Goal: Ask a question: Seek information or help from site administrators or community

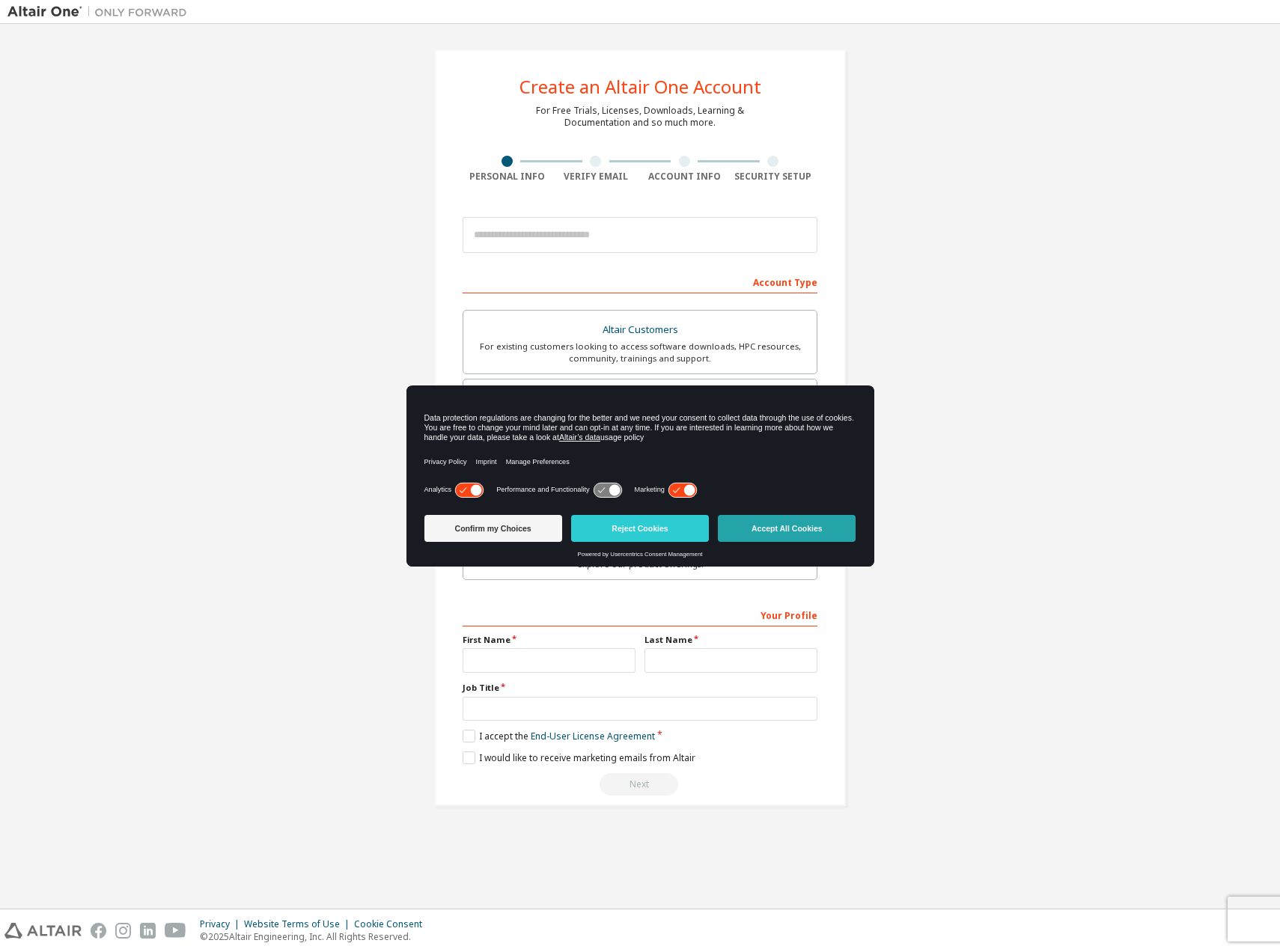
click at [811, 531] on button "Accept All Cookies" at bounding box center [786, 528] width 138 height 27
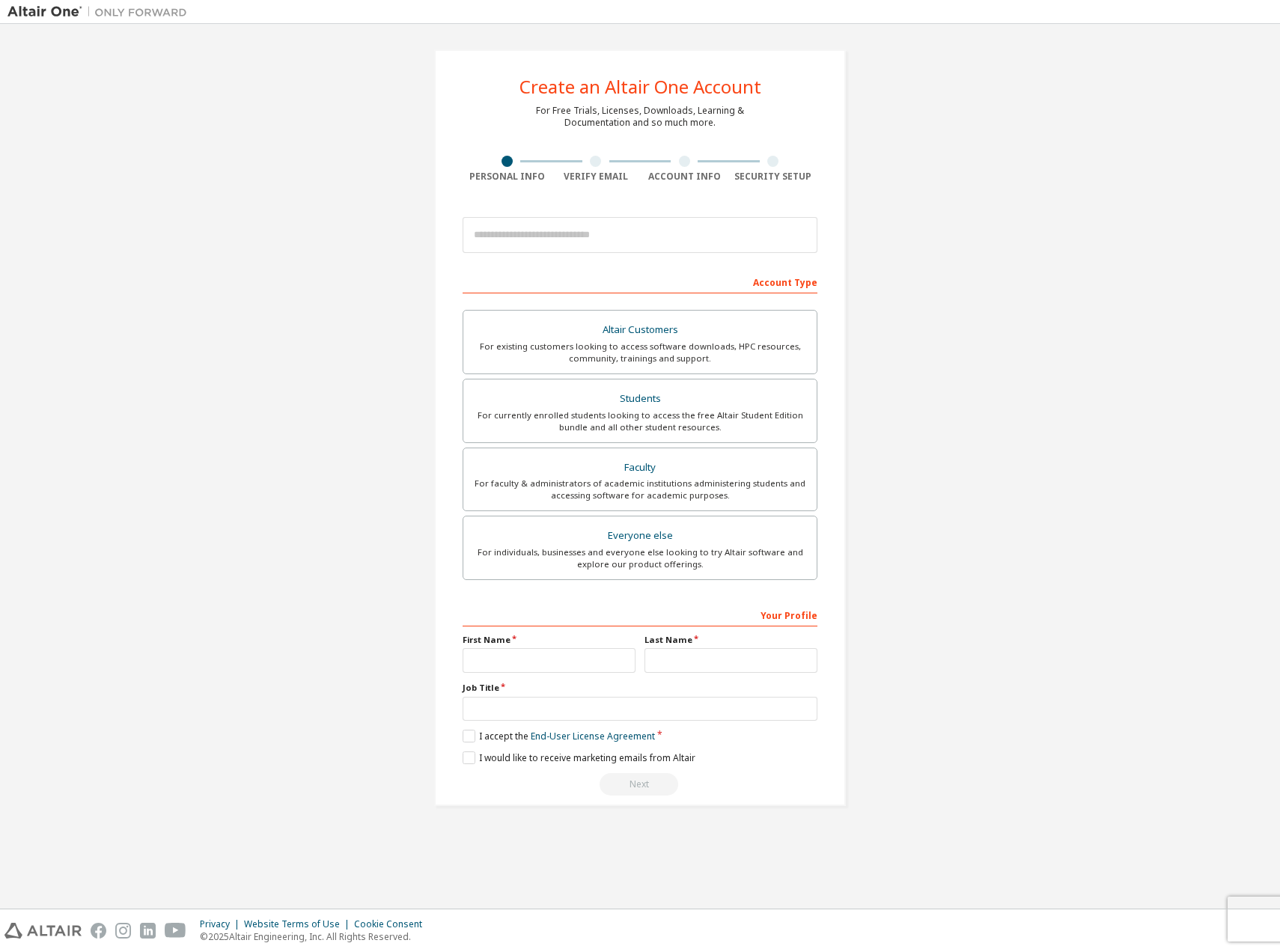
click at [1108, 868] on div "Create an Altair One Account For Free Trials, Licenses, Downloads, Learning & D…" at bounding box center [640, 466] width 1265 height 870
click at [628, 238] on input "email" at bounding box center [639, 235] width 355 height 36
click at [50, 10] on img at bounding box center [101, 12] width 187 height 15
click at [607, 241] on input "email" at bounding box center [639, 235] width 355 height 36
type input "**********"
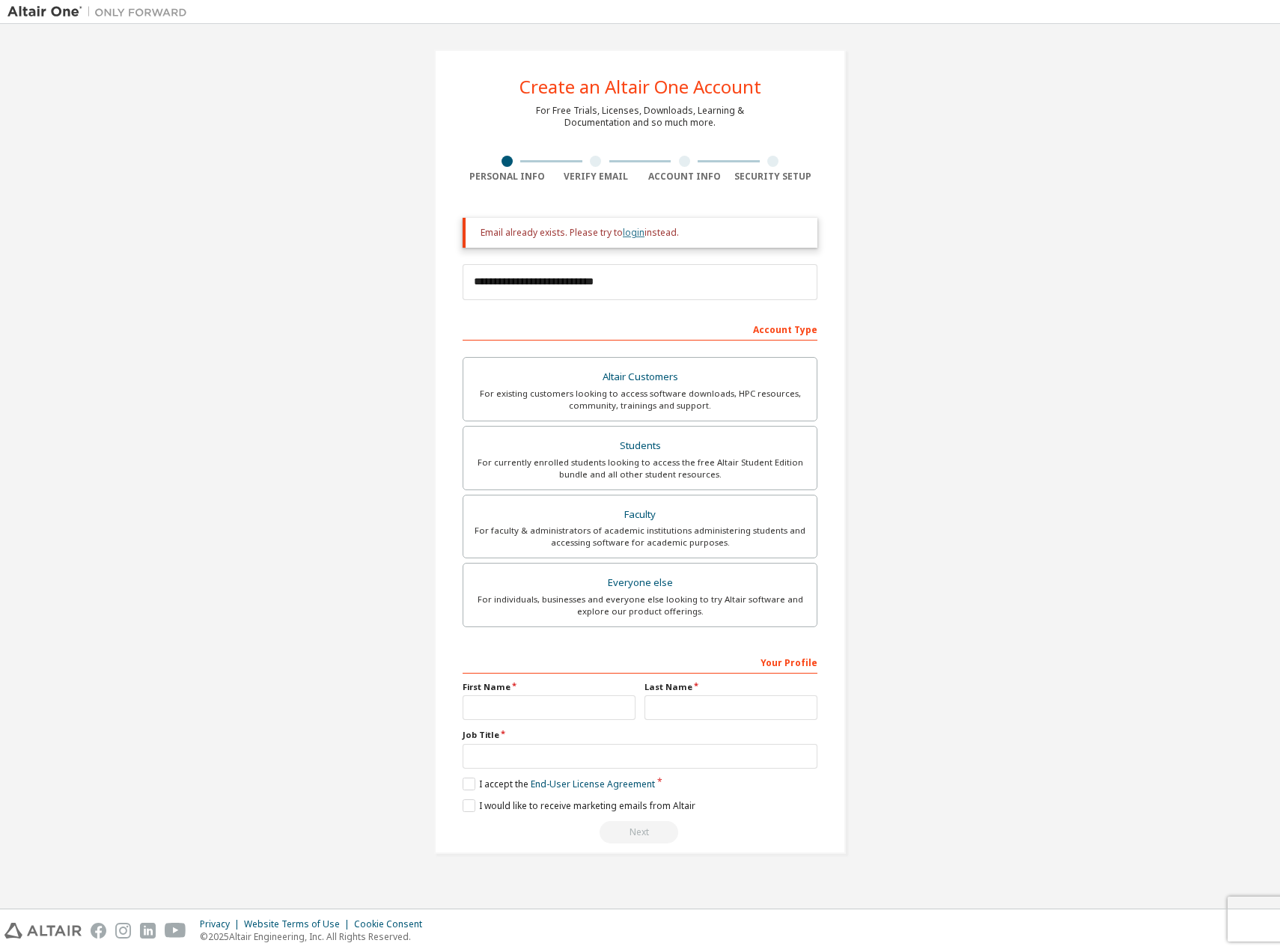
click at [634, 234] on link "login" at bounding box center [634, 232] width 22 height 13
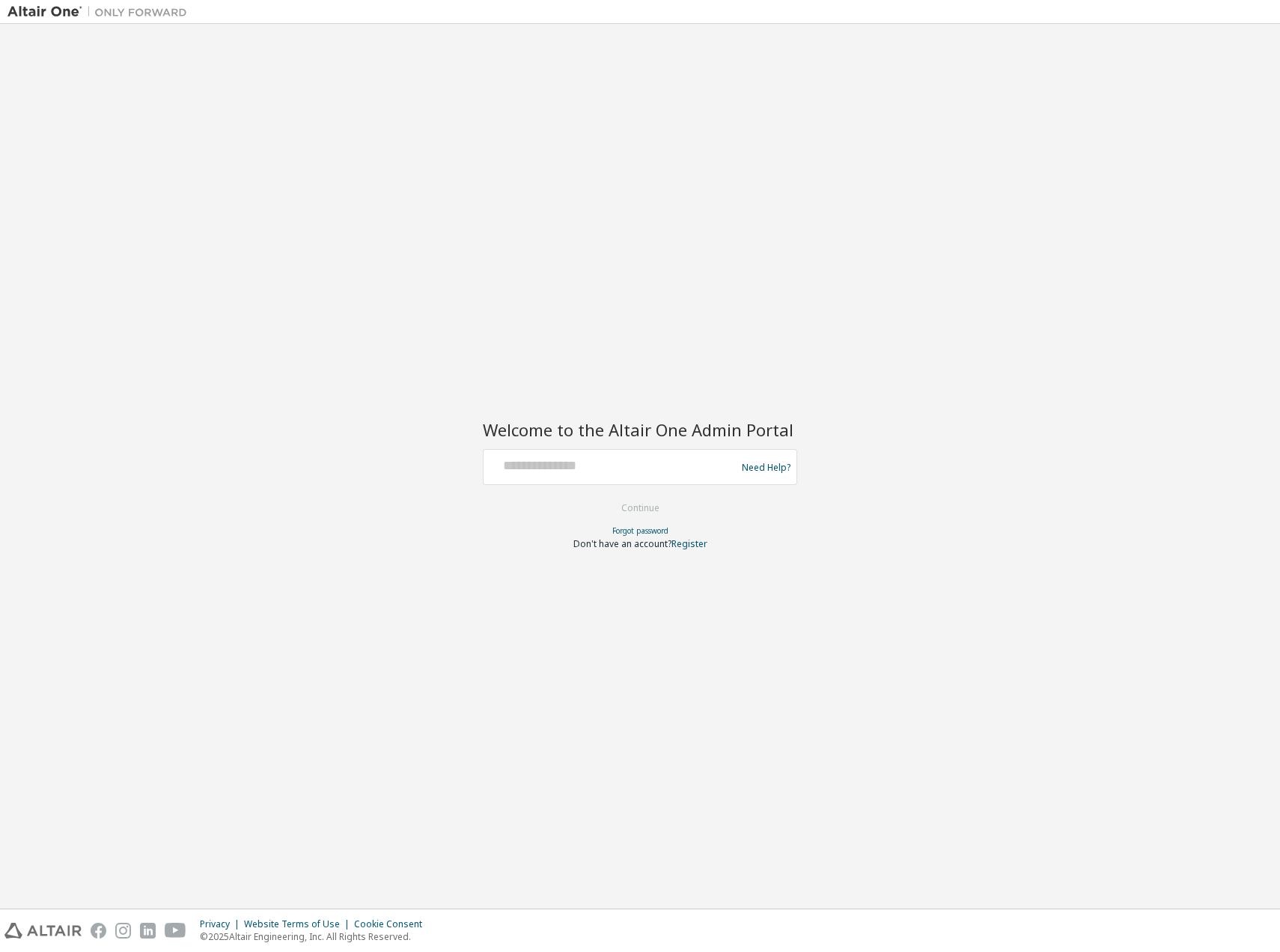
click at [735, 453] on div at bounding box center [735, 453] width 0 height 0
type input "**********"
click at [636, 507] on button "Continue" at bounding box center [640, 508] width 70 height 22
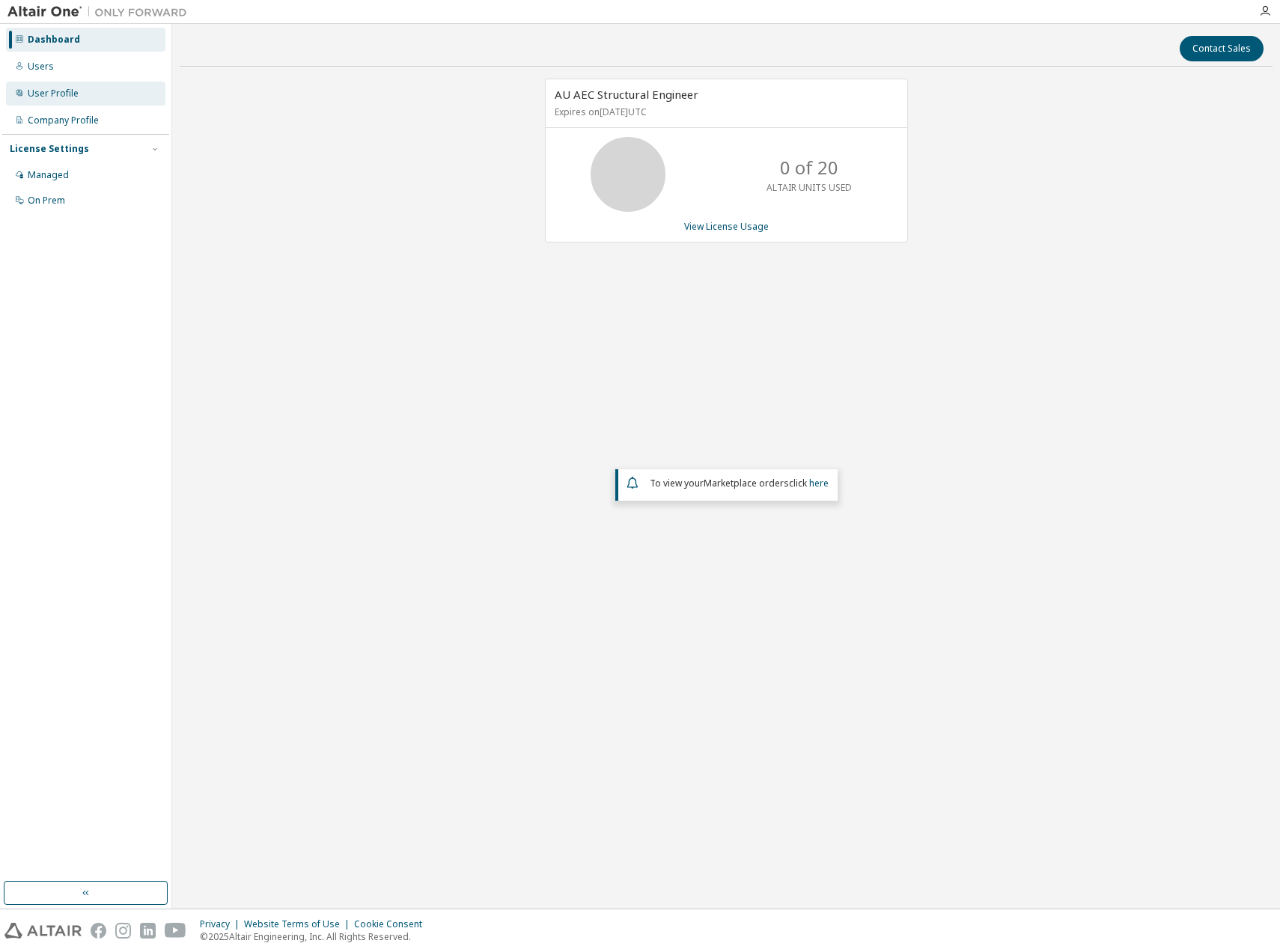
click at [48, 92] on div "User Profile" at bounding box center [53, 94] width 51 height 12
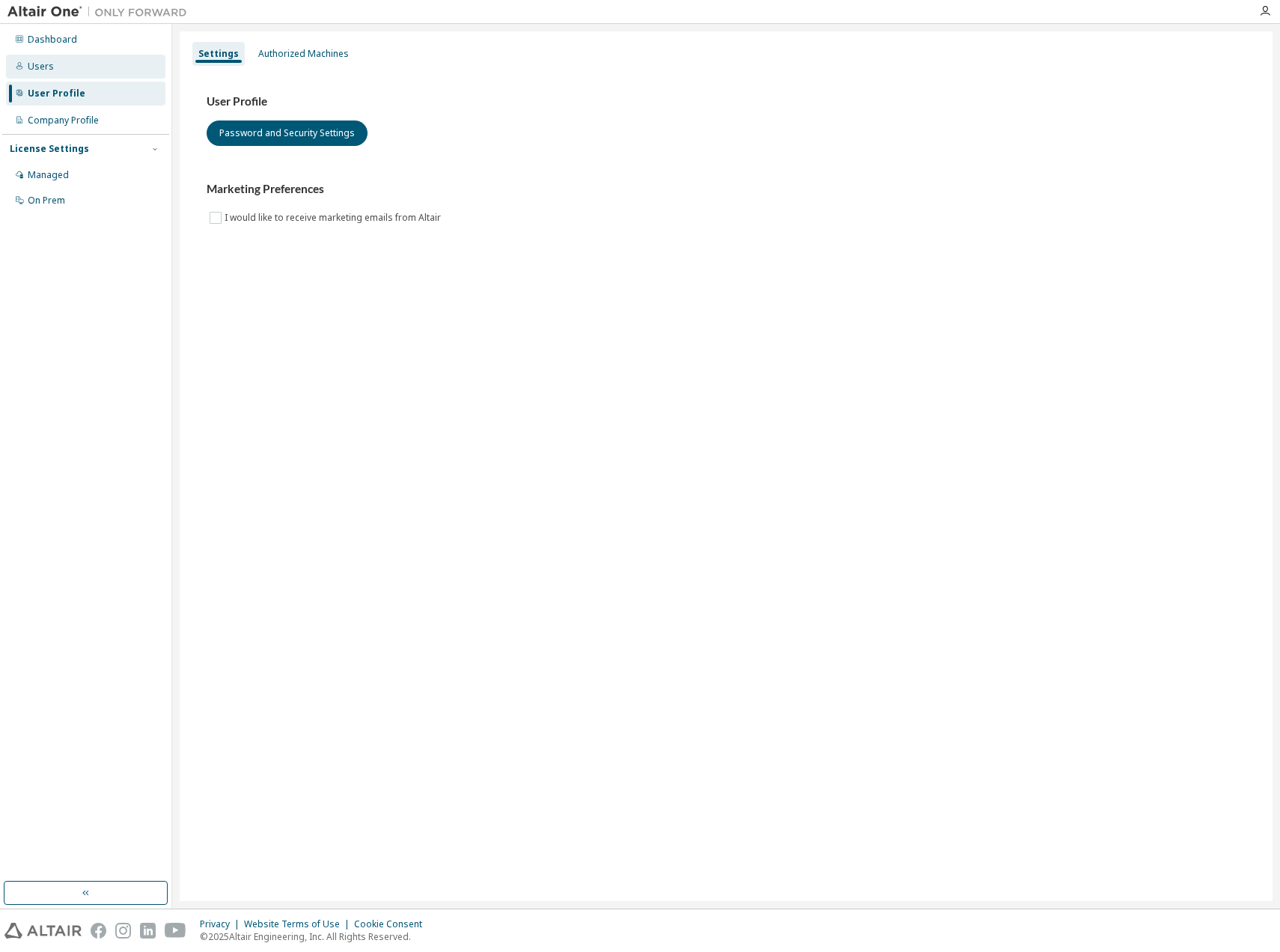
click at [43, 66] on div "Users" at bounding box center [41, 67] width 26 height 12
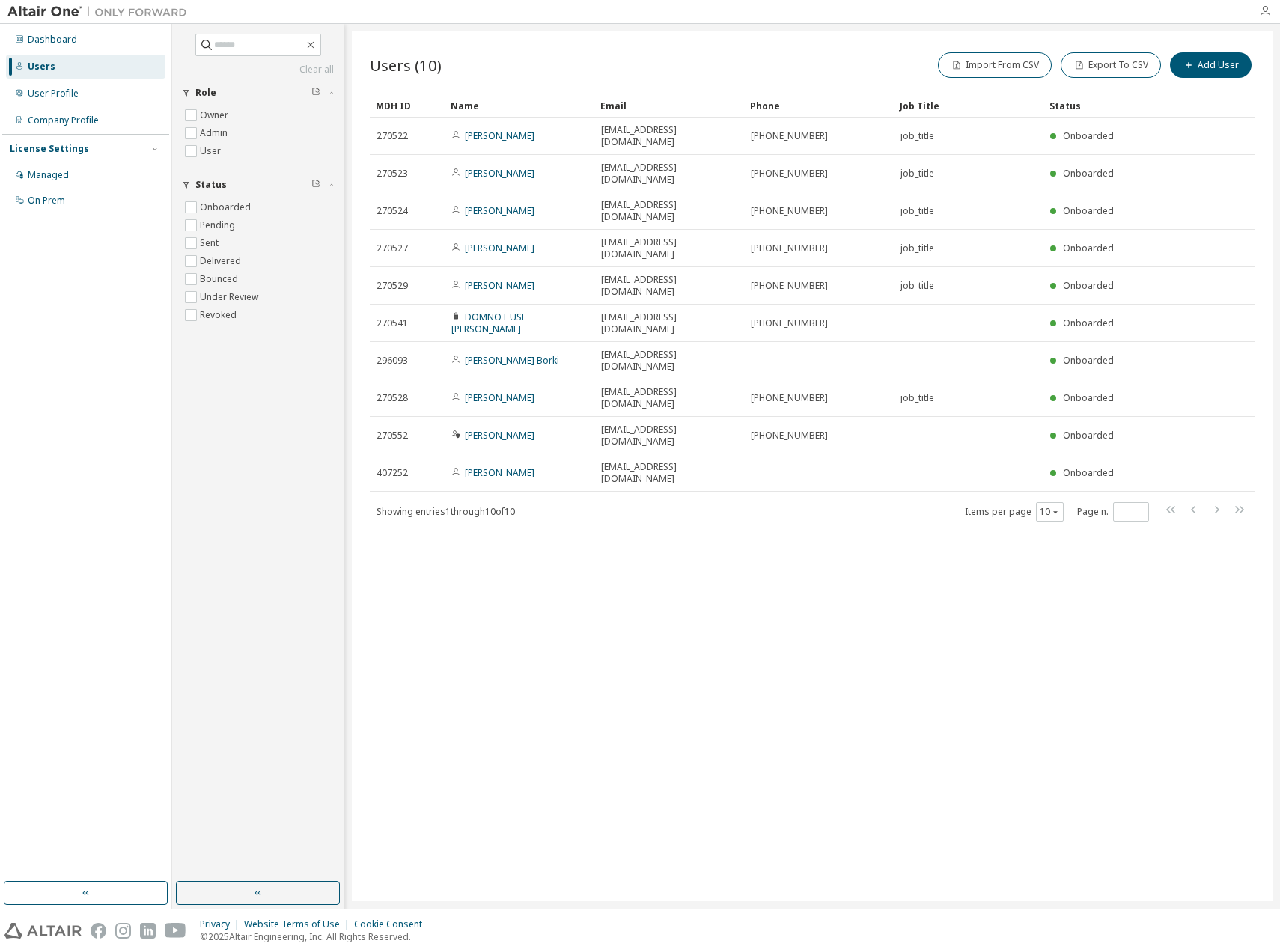
click at [1271, 11] on div at bounding box center [1265, 12] width 30 height 12
click at [1269, 11] on icon "button" at bounding box center [1265, 12] width 12 height 12
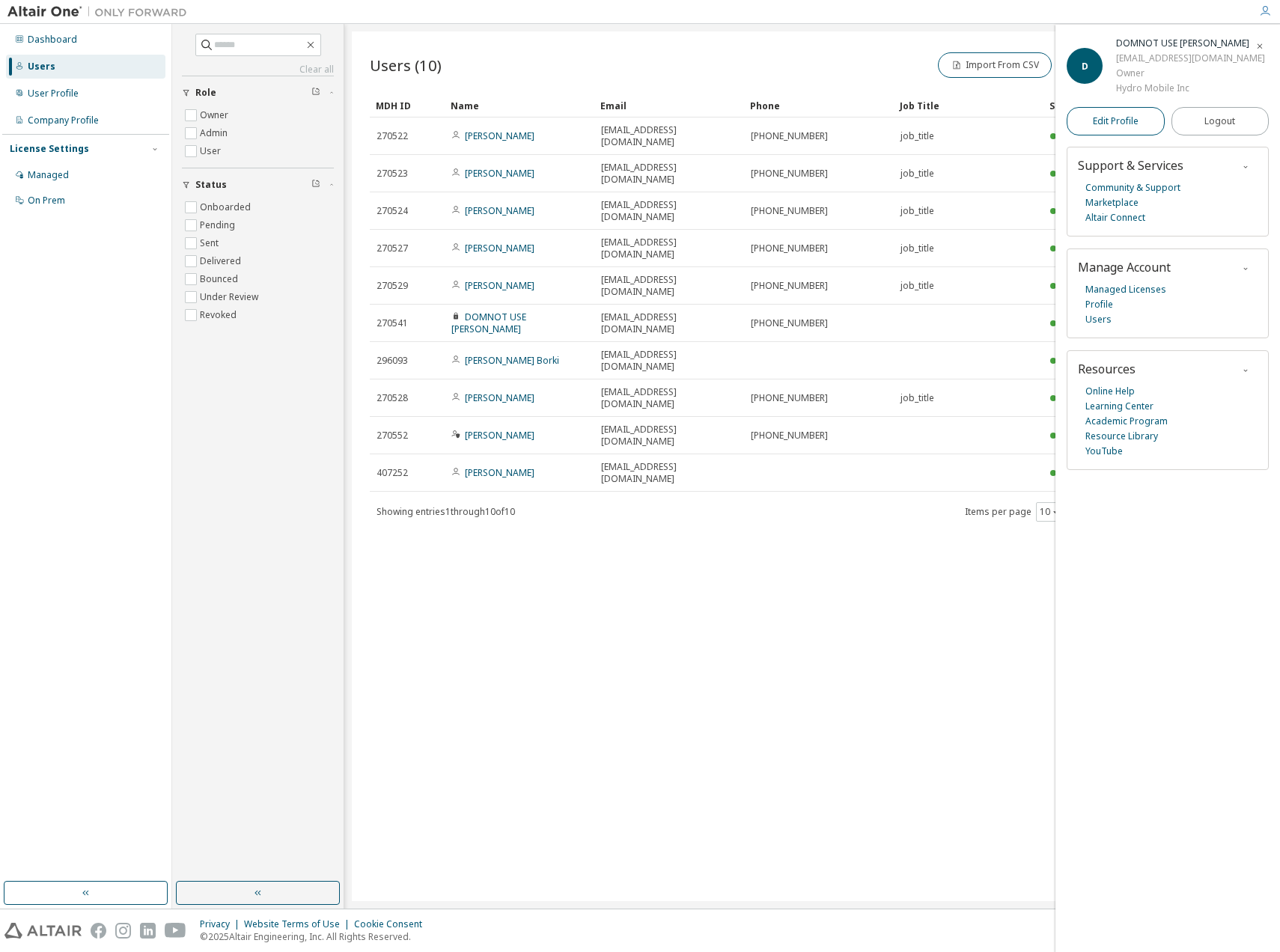
click at [1127, 119] on span "Edit Profile" at bounding box center [1115, 121] width 45 height 12
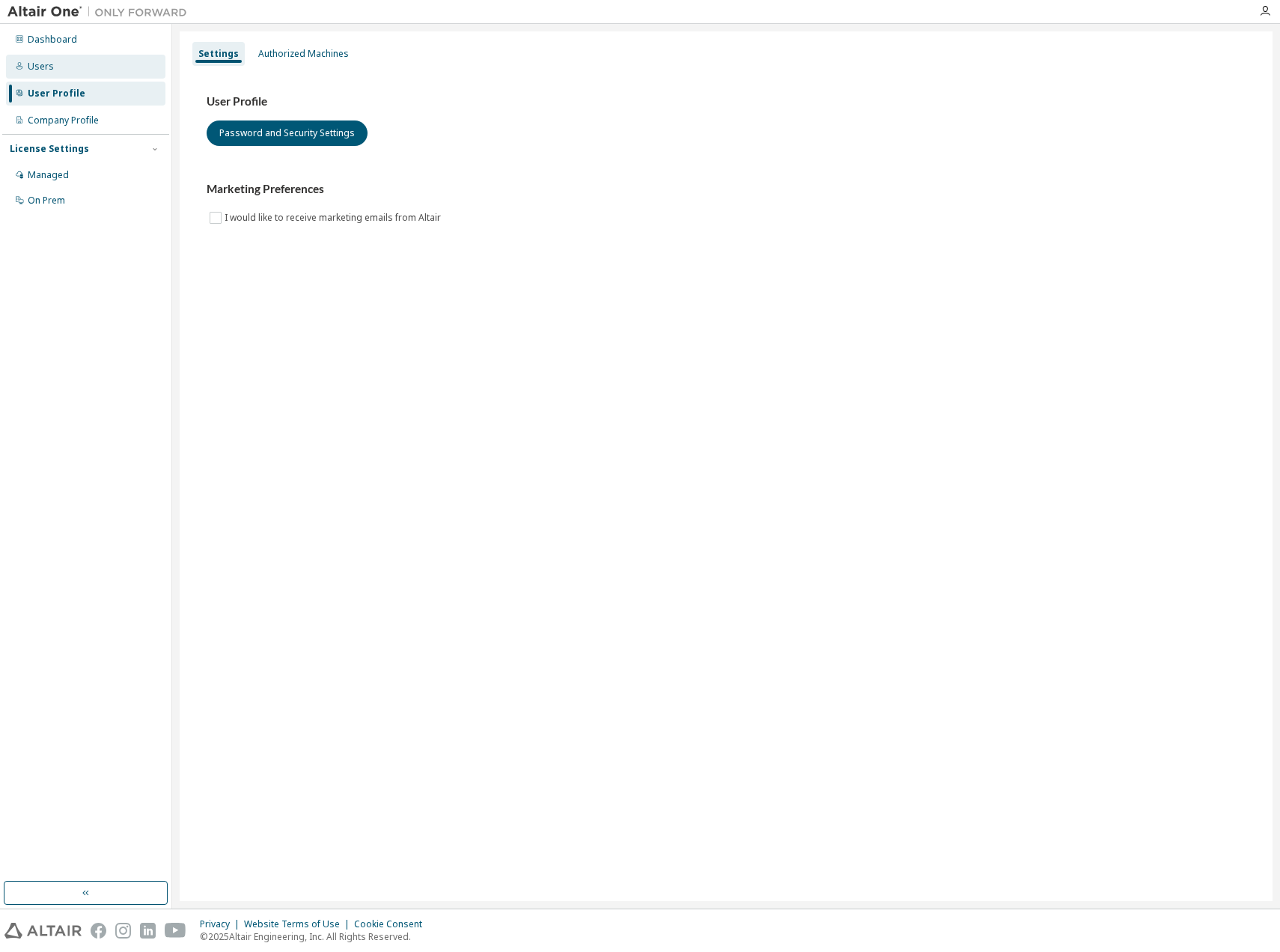
click at [47, 68] on div "Users" at bounding box center [41, 67] width 26 height 12
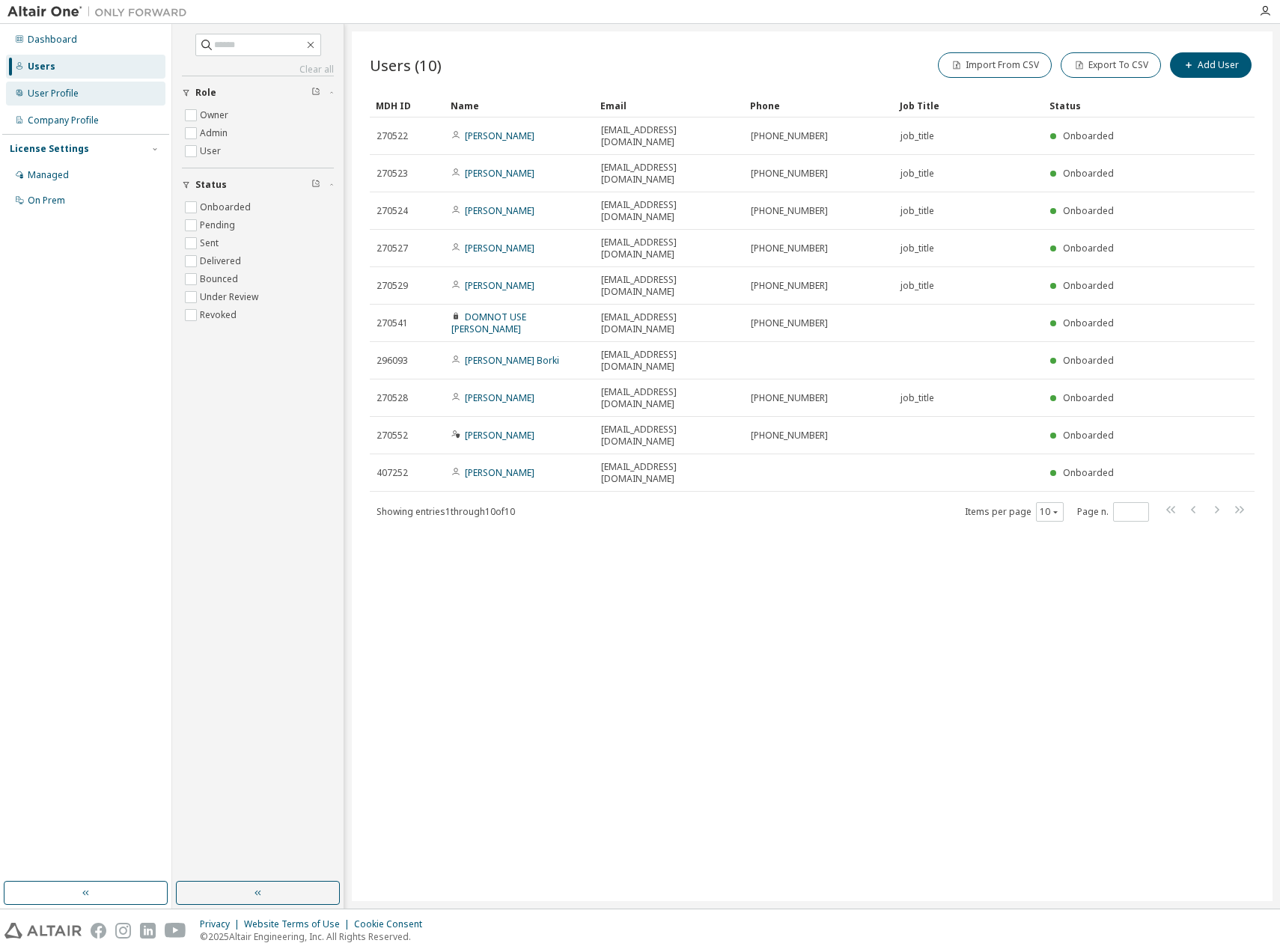
click at [49, 96] on div "User Profile" at bounding box center [53, 94] width 51 height 12
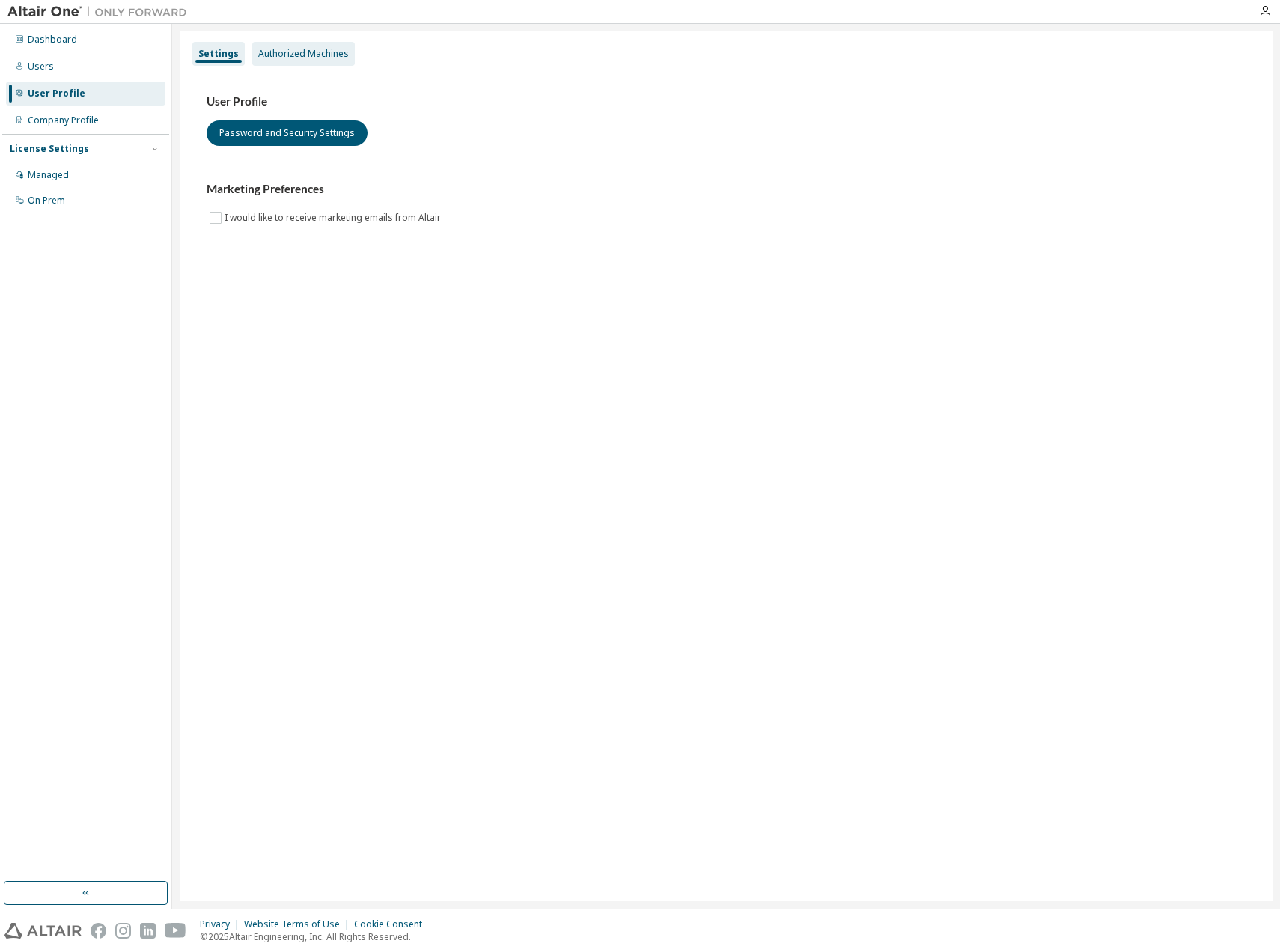
click at [322, 51] on div "Authorized Machines" at bounding box center [304, 54] width 91 height 12
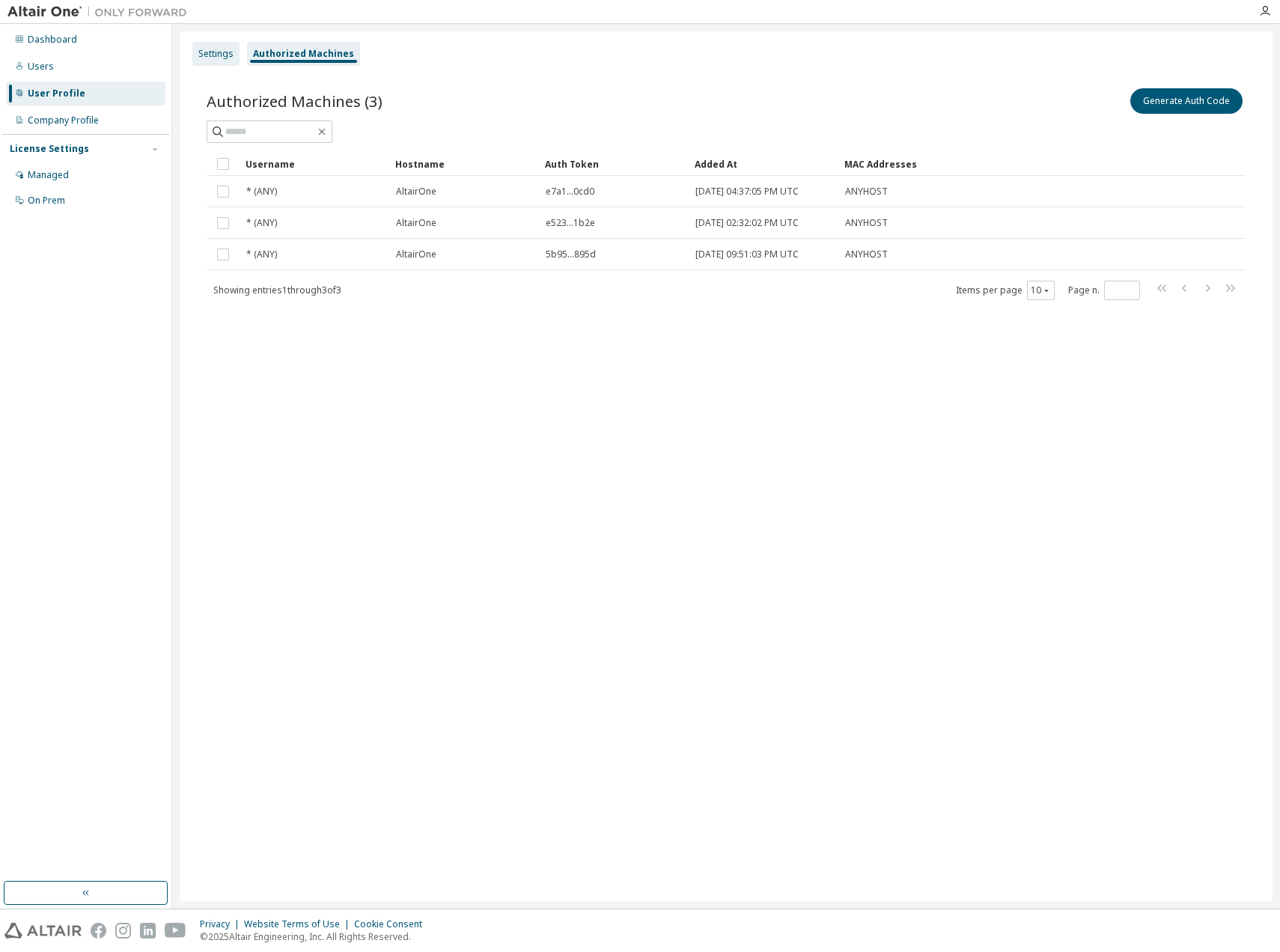
click at [208, 55] on div "Settings" at bounding box center [216, 54] width 35 height 12
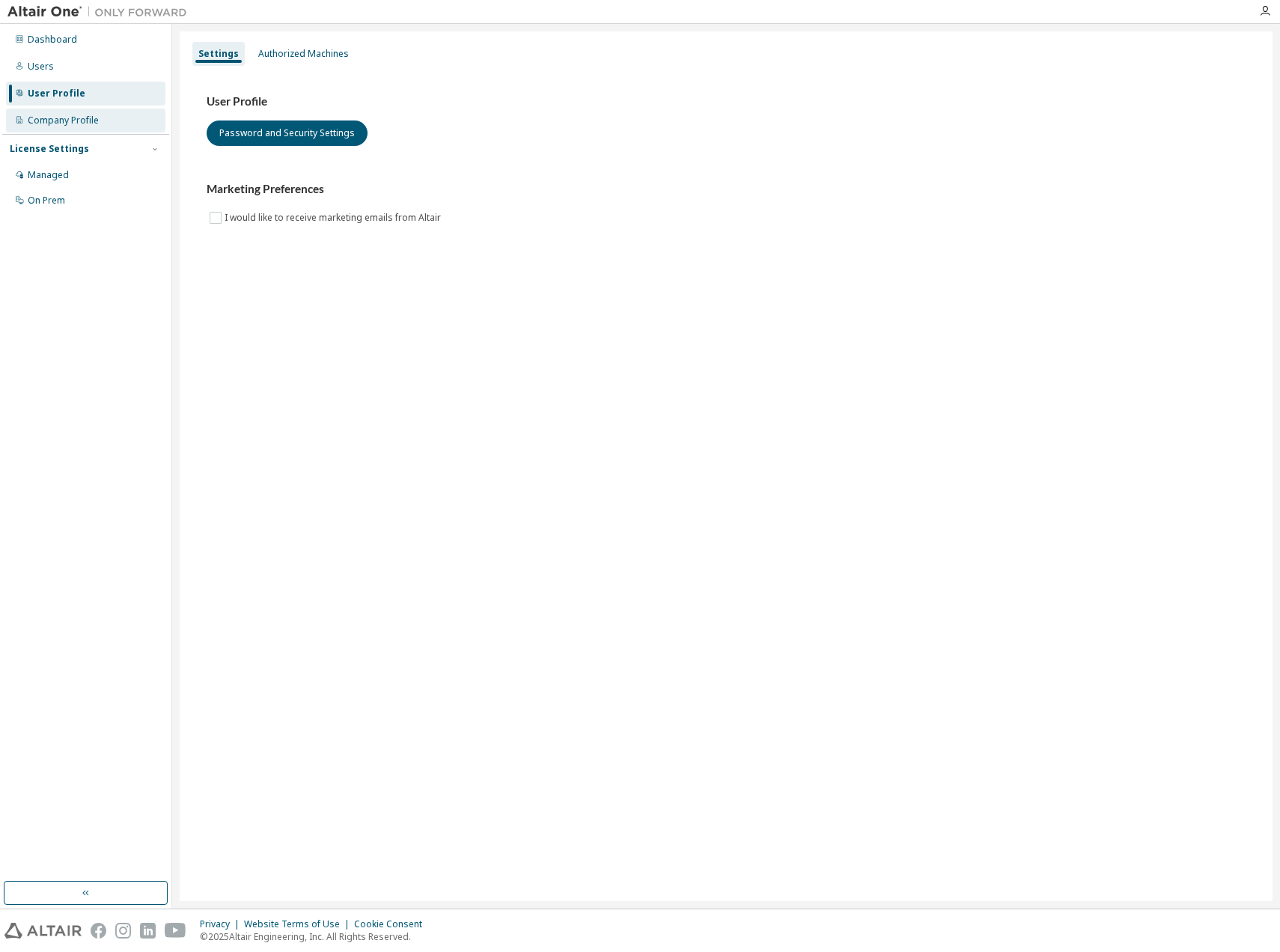
click at [68, 121] on div "Company Profile" at bounding box center [63, 121] width 71 height 12
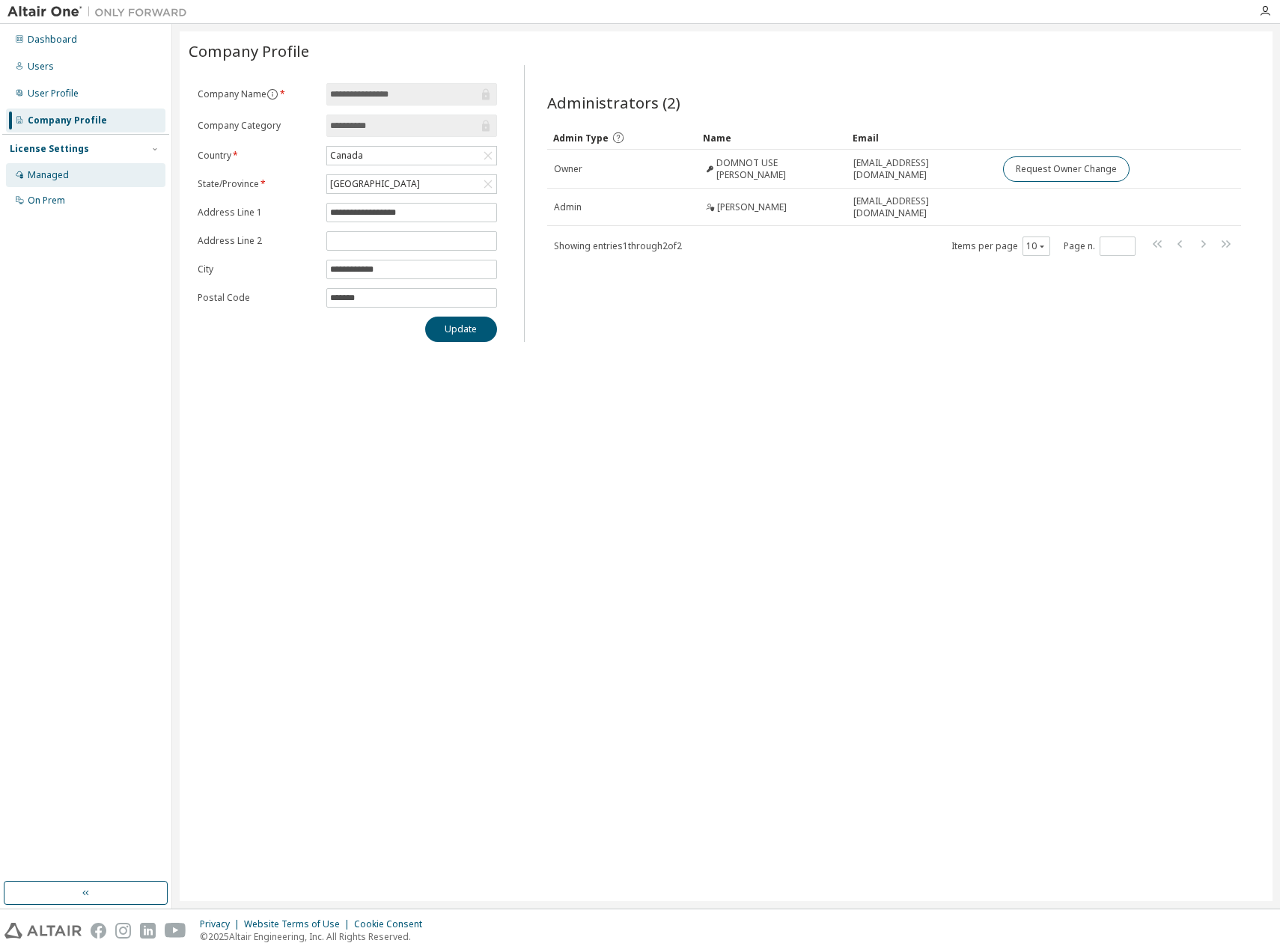
click at [42, 181] on div "Managed" at bounding box center [85, 175] width 159 height 24
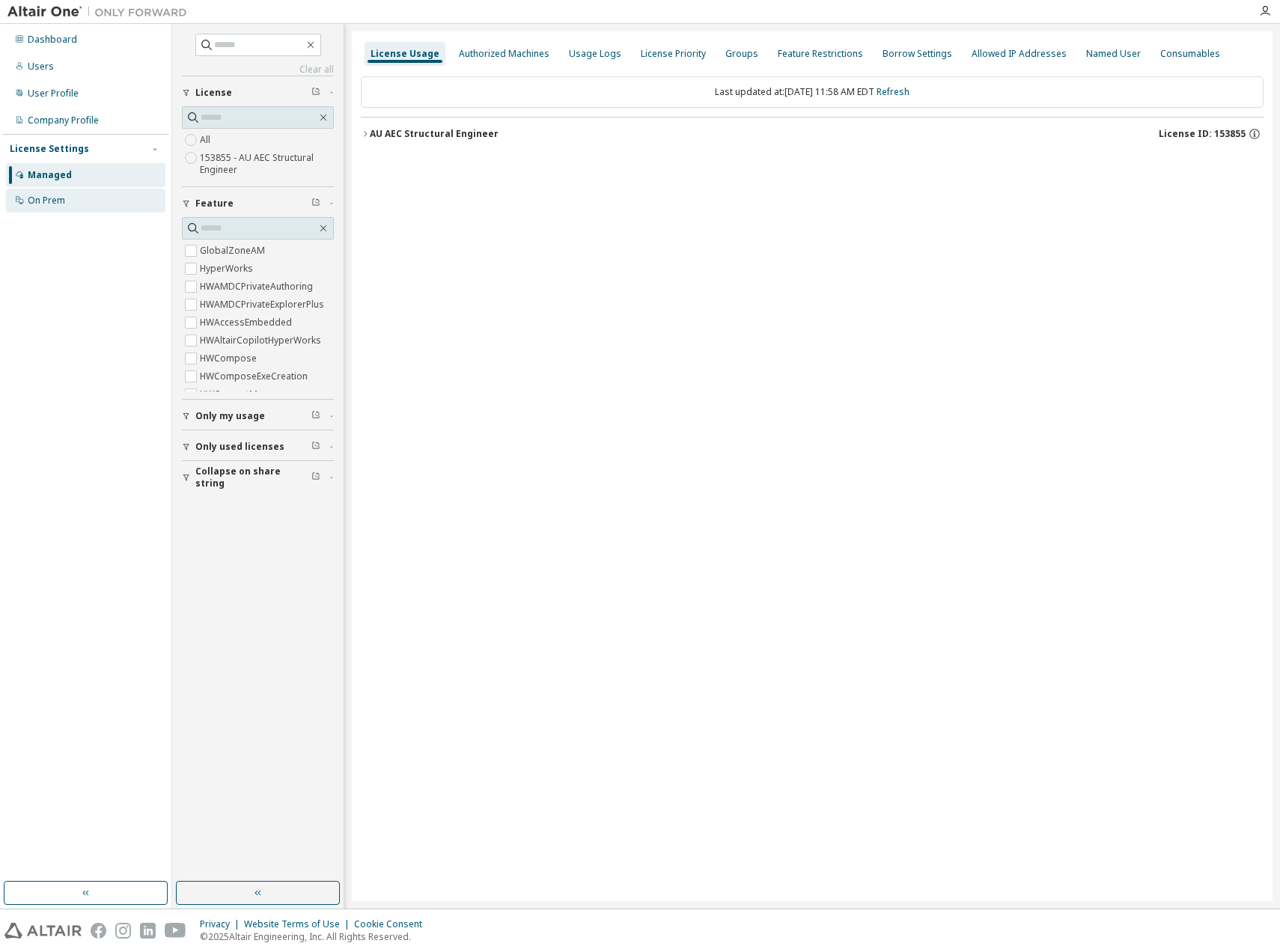
click at [48, 201] on div "On Prem" at bounding box center [46, 201] width 38 height 12
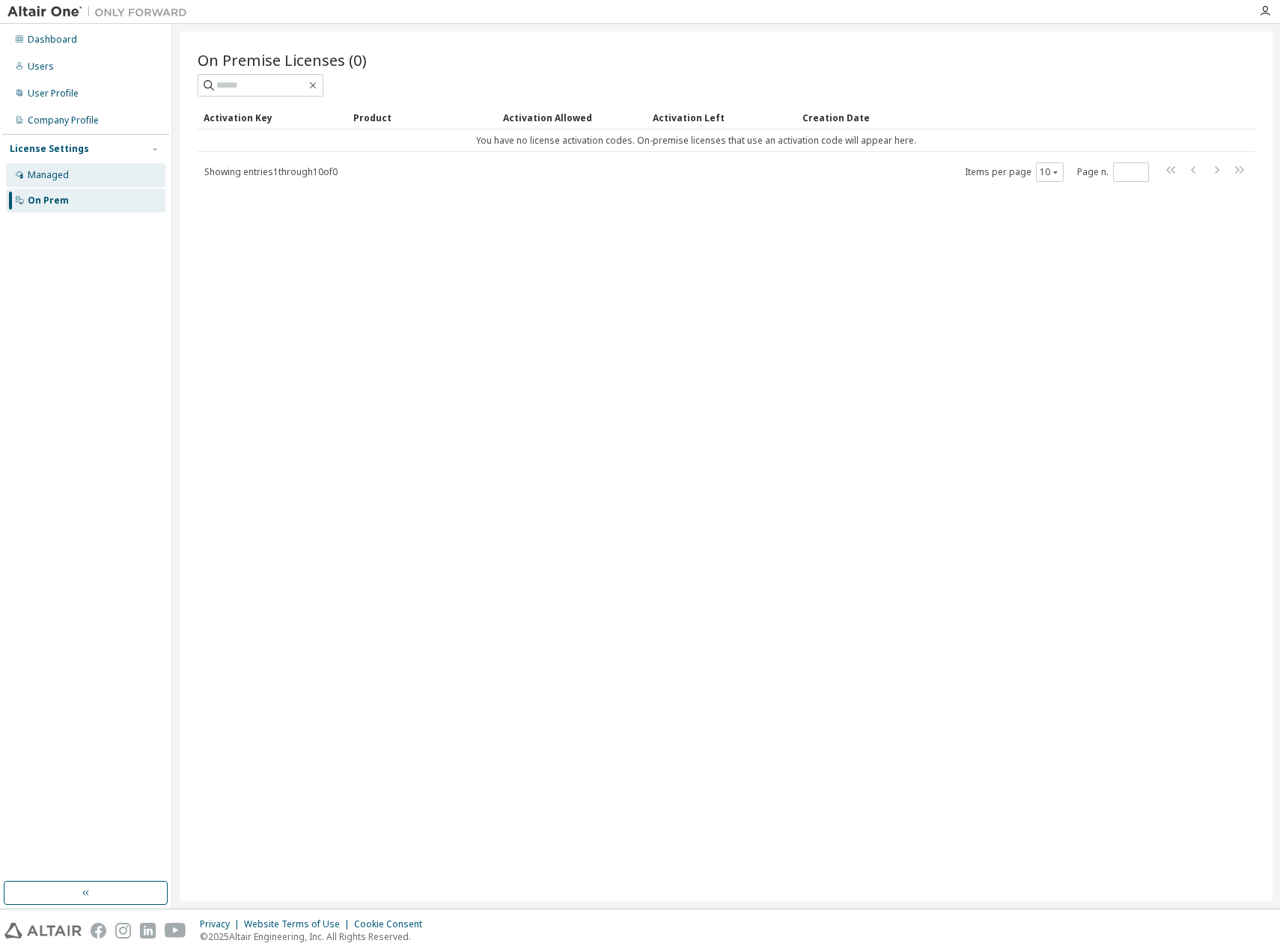
click at [52, 177] on div "Managed" at bounding box center [48, 175] width 42 height 12
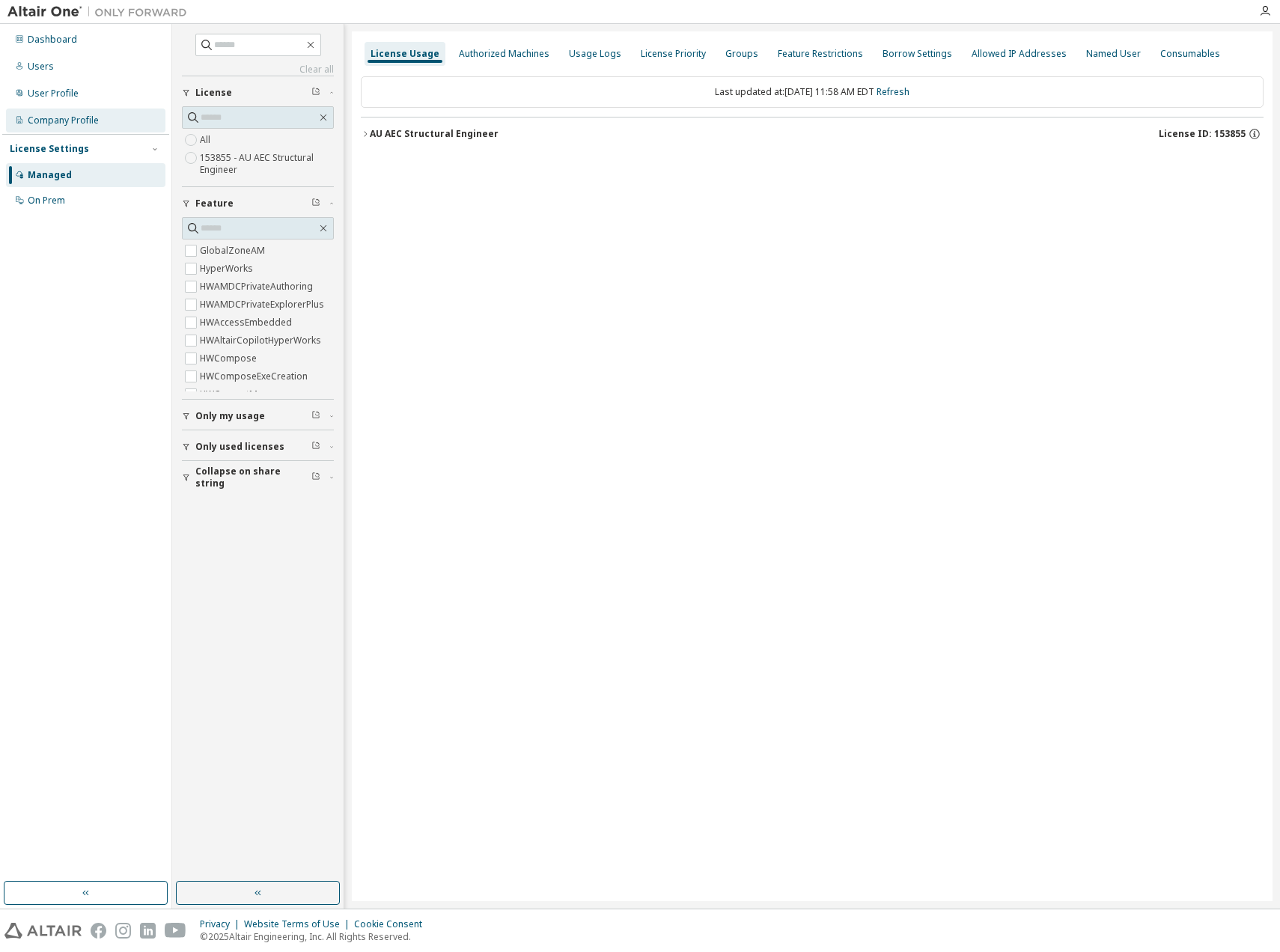
click at [52, 121] on div "Company Profile" at bounding box center [63, 121] width 71 height 12
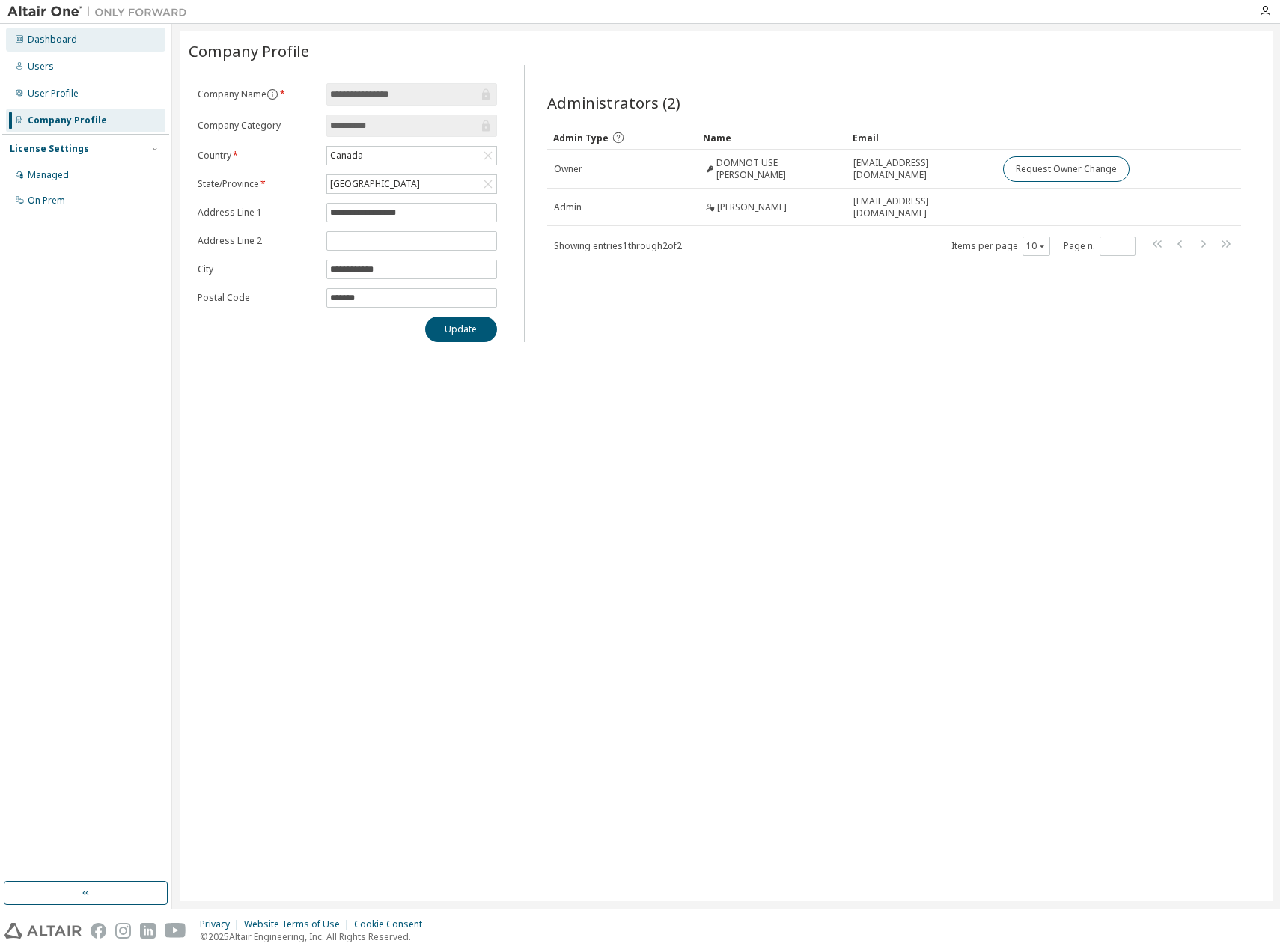
click at [48, 42] on div "Dashboard" at bounding box center [52, 40] width 49 height 12
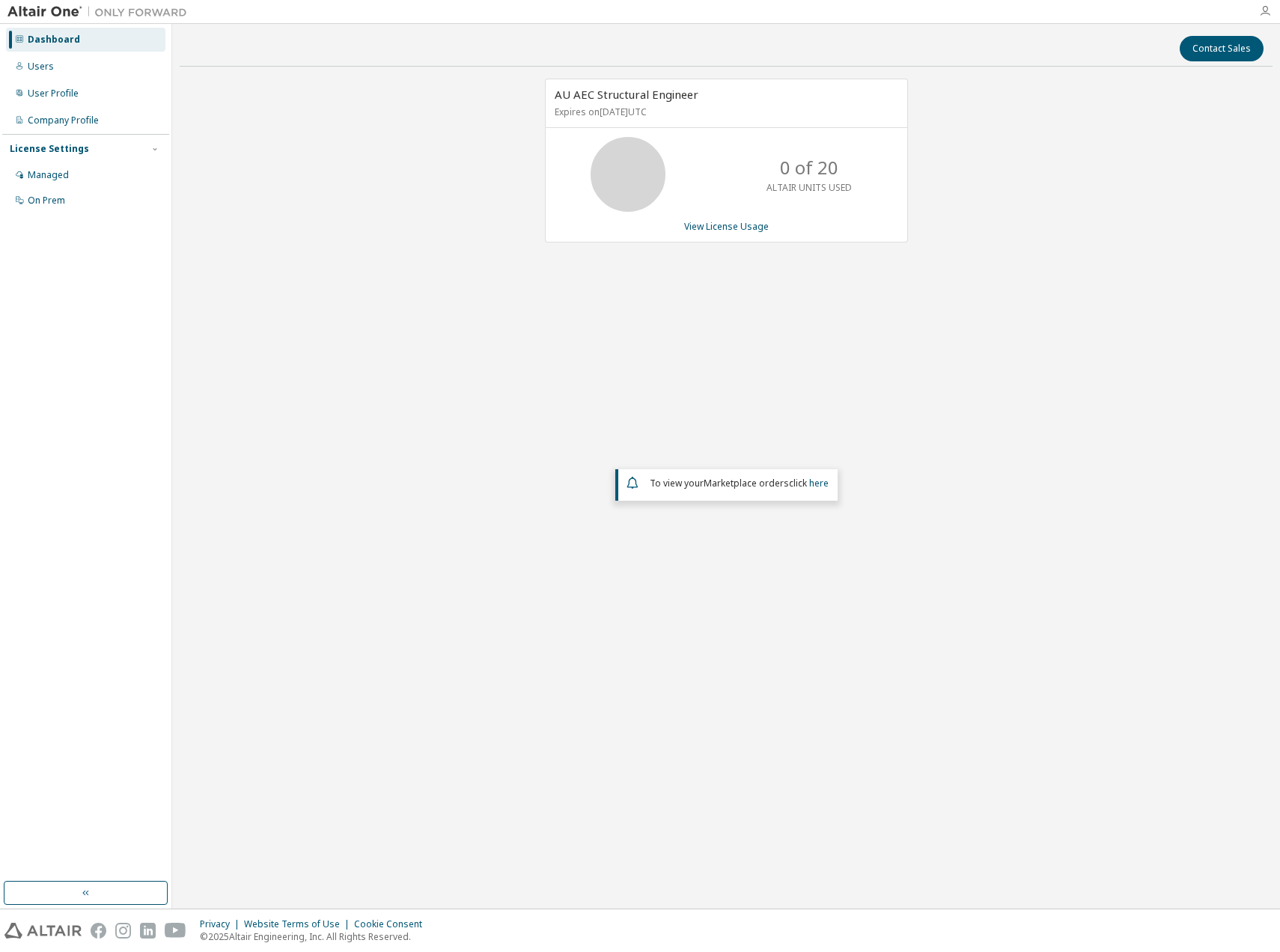
click at [1264, 10] on icon "button" at bounding box center [1265, 12] width 12 height 12
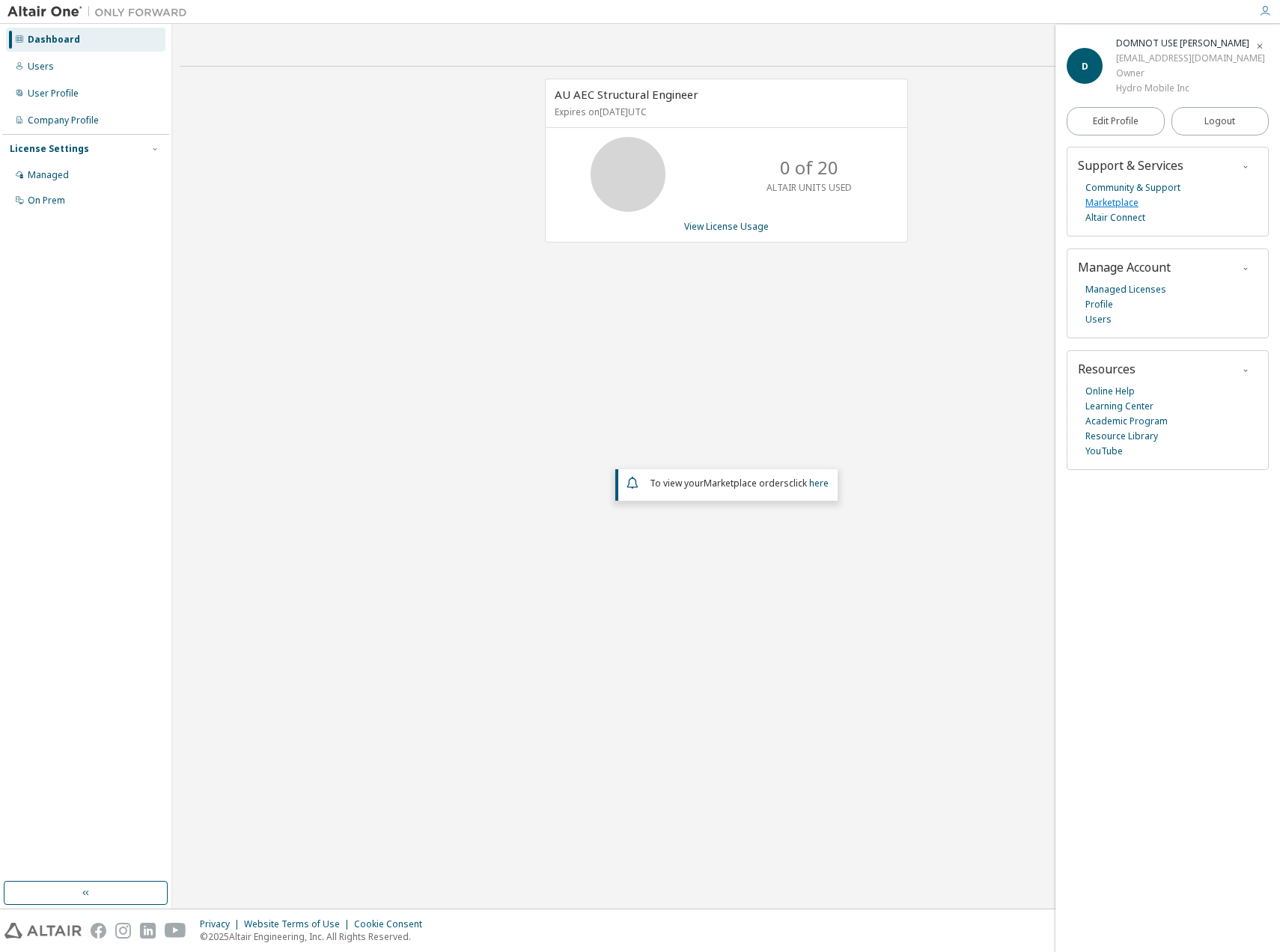
click at [1121, 201] on link "Marketplace" at bounding box center [1112, 202] width 53 height 15
click at [56, 62] on div "Users" at bounding box center [85, 66] width 159 height 24
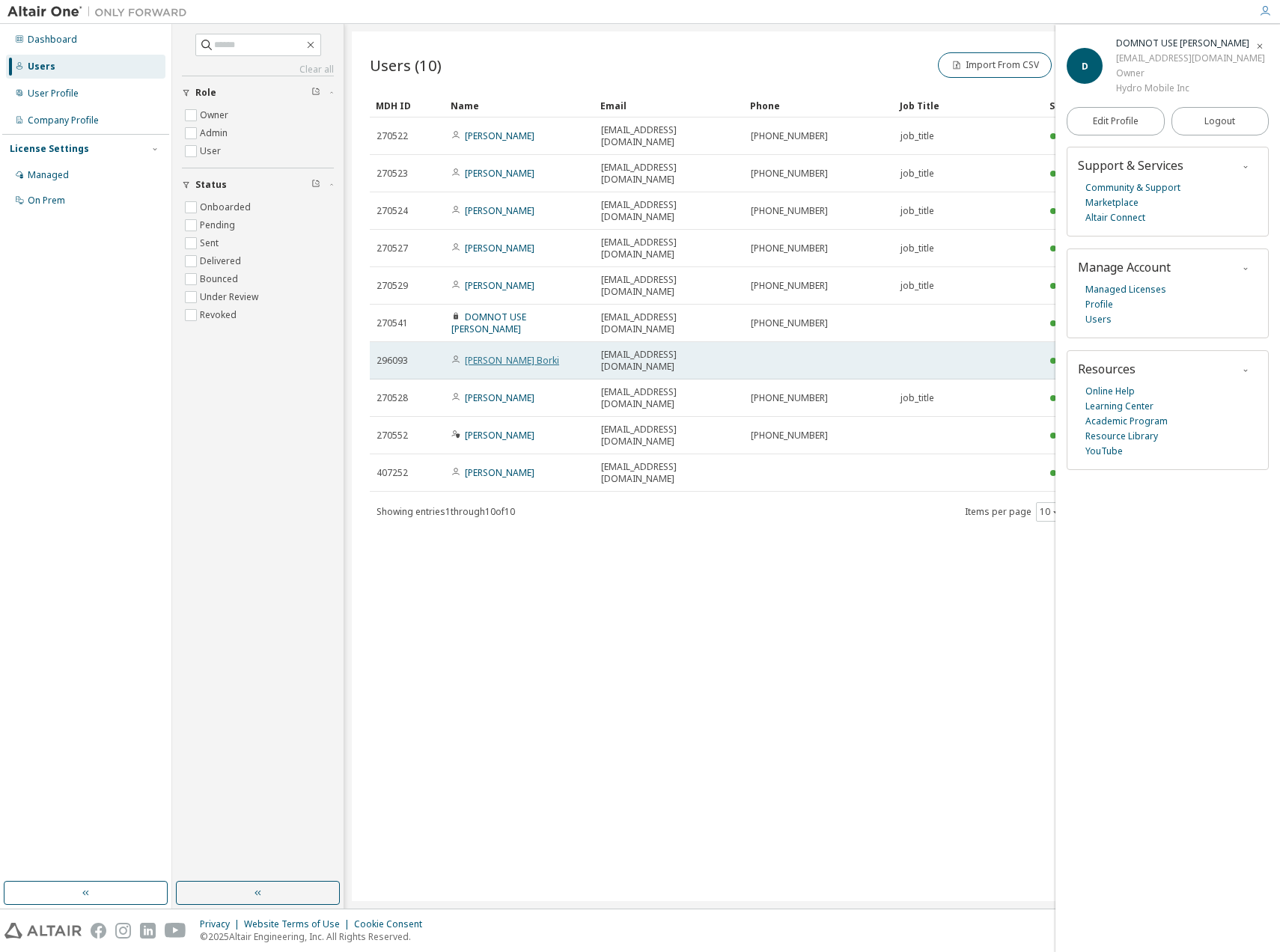
click at [492, 354] on link "[PERSON_NAME] Borki" at bounding box center [512, 360] width 95 height 13
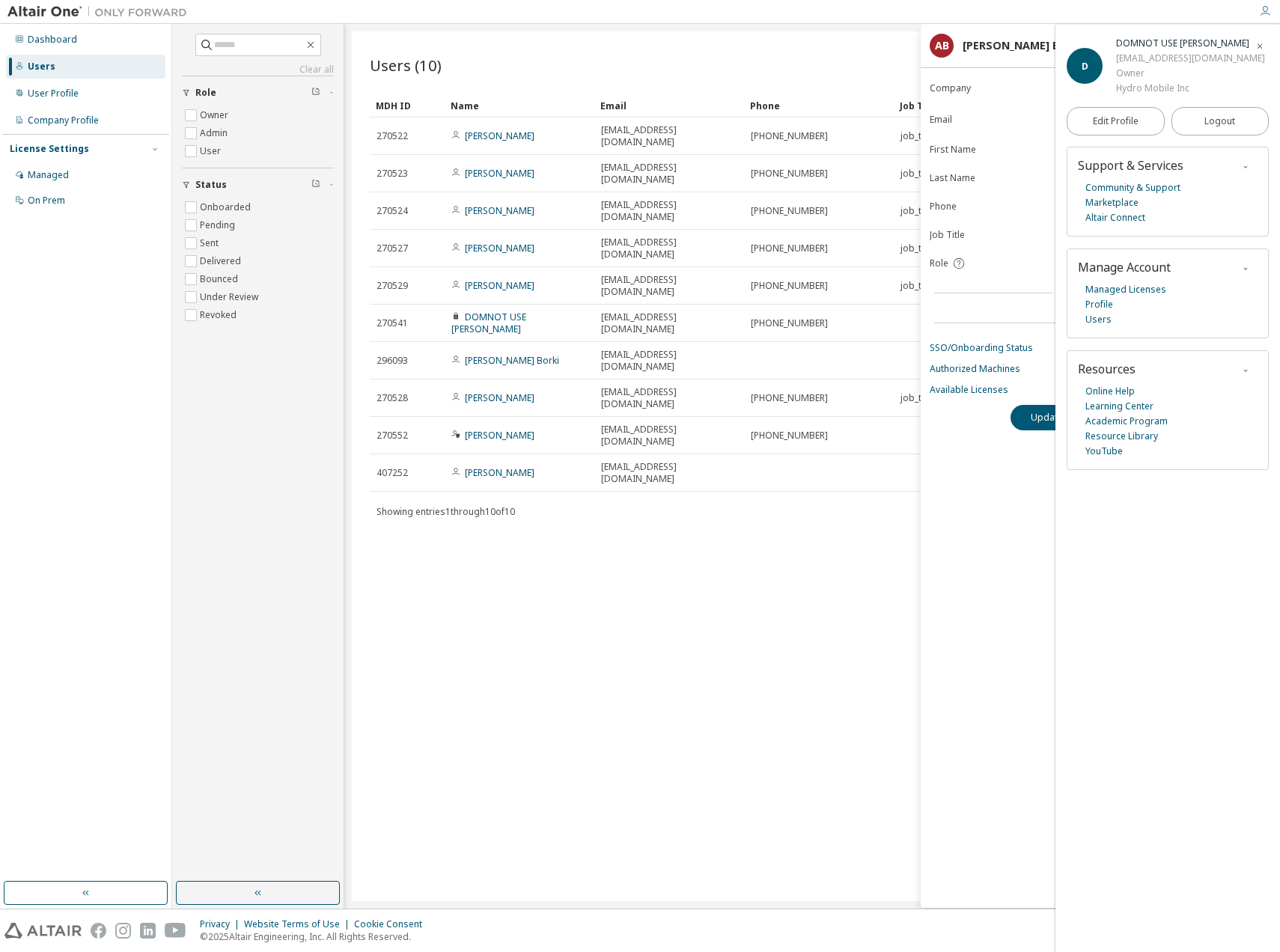
click at [678, 727] on div "Users (10) Import From CSV Export To CSV Add User Clear Load Save Save As Field…" at bounding box center [812, 466] width 921 height 870
click at [55, 92] on div "User Profile" at bounding box center [53, 94] width 51 height 12
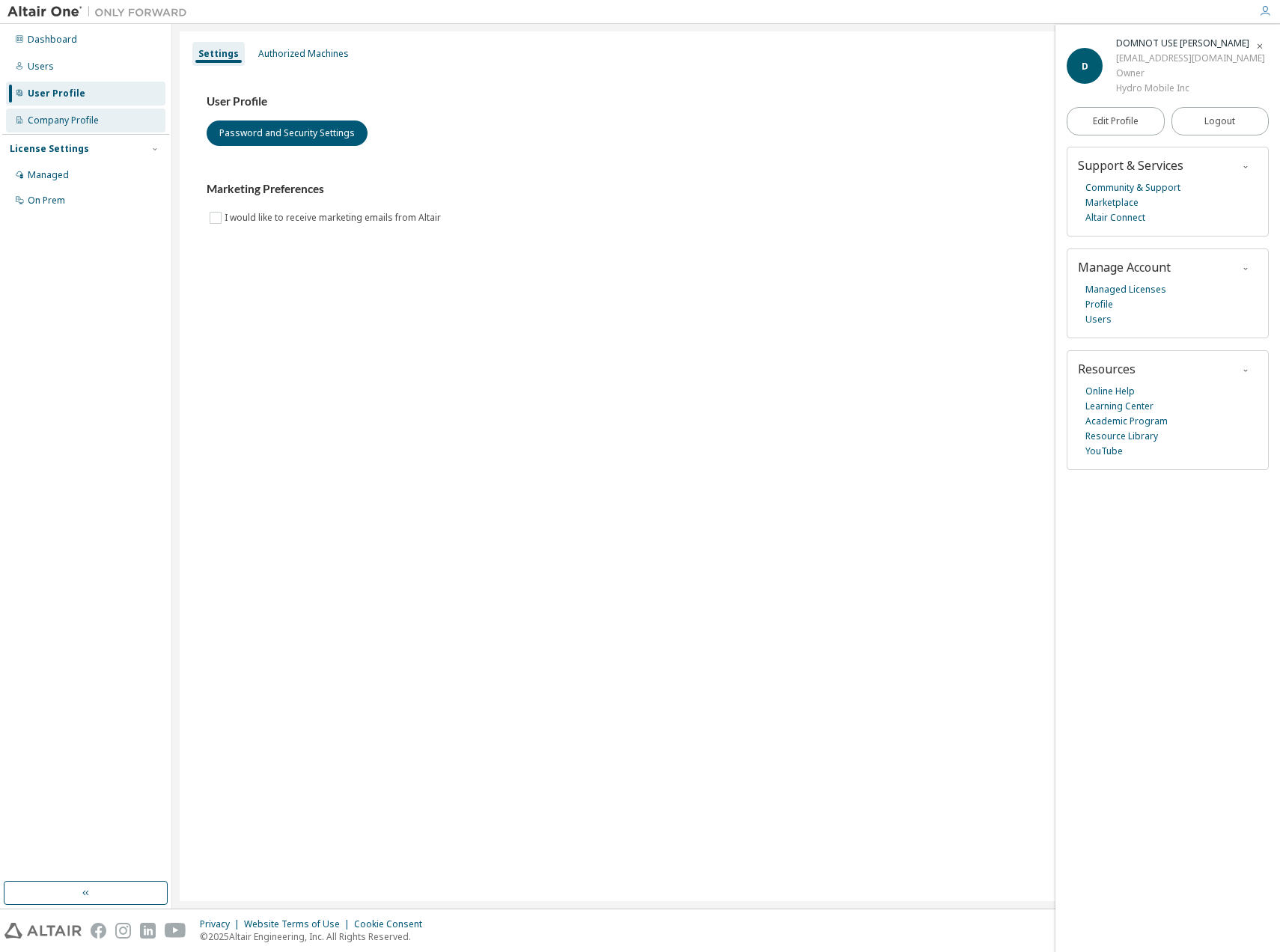
click at [57, 122] on div "Company Profile" at bounding box center [63, 121] width 71 height 12
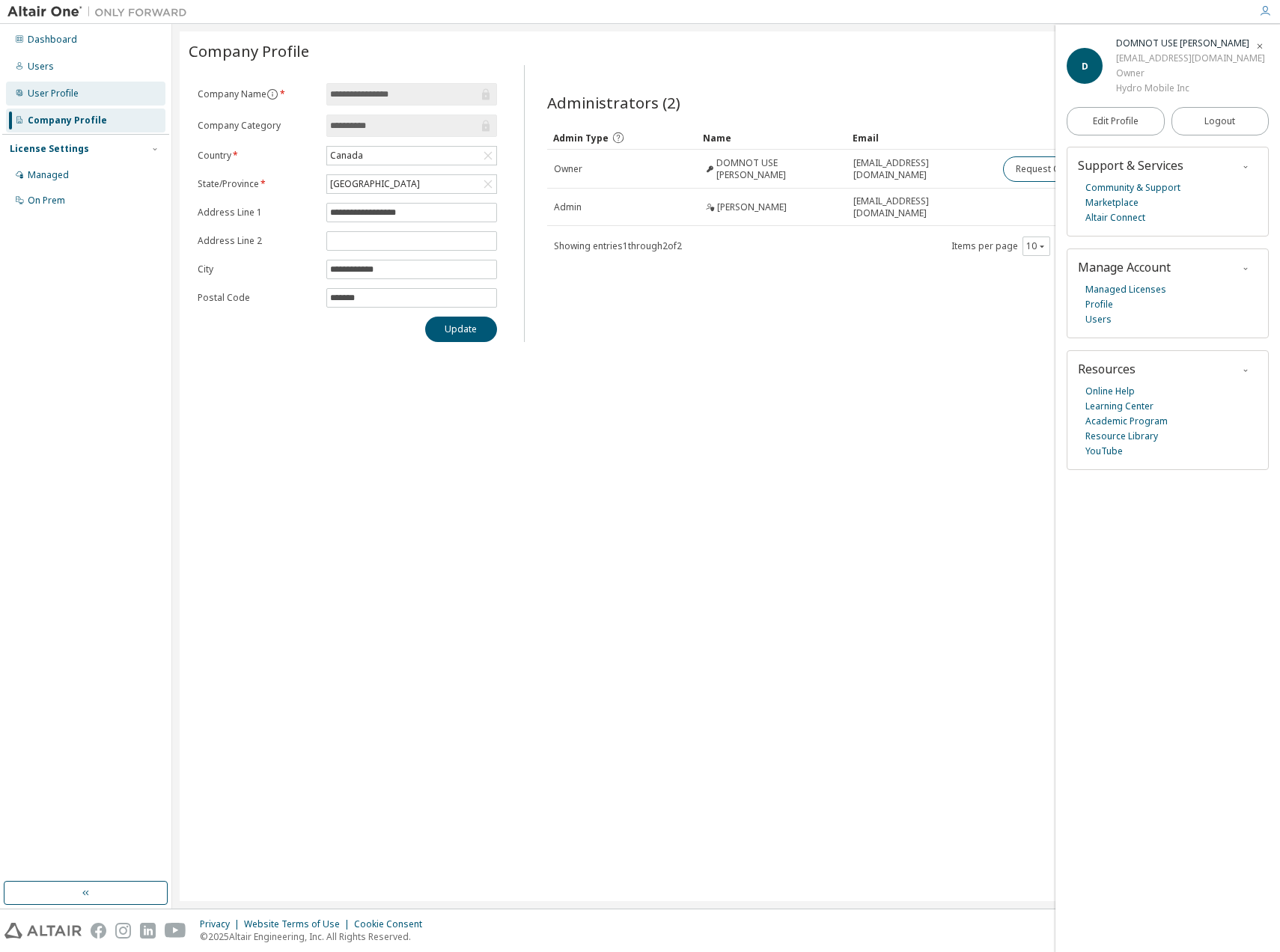
click at [55, 98] on div "User Profile" at bounding box center [85, 93] width 159 height 24
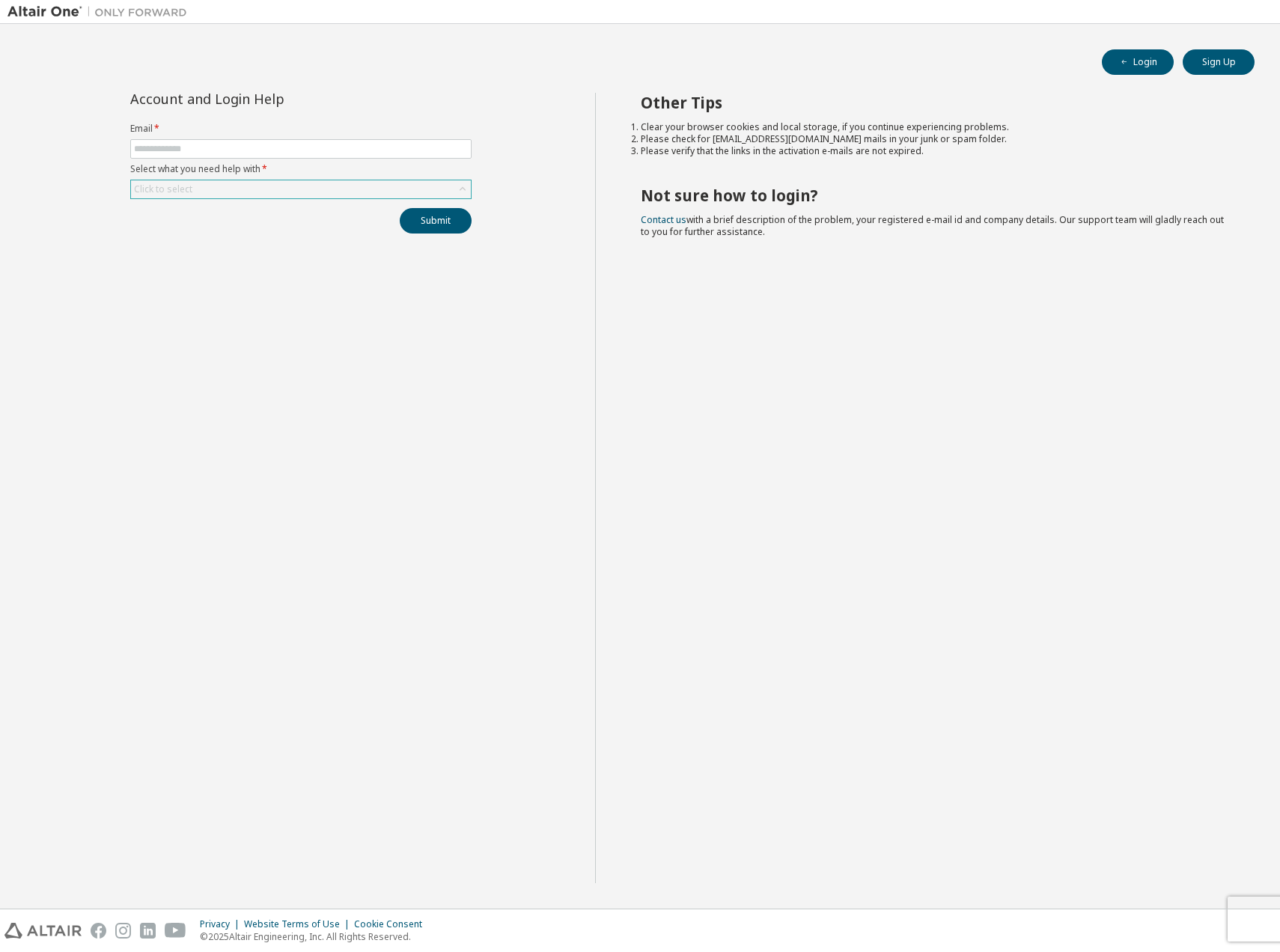
click at [238, 193] on div "Click to select" at bounding box center [301, 189] width 340 height 18
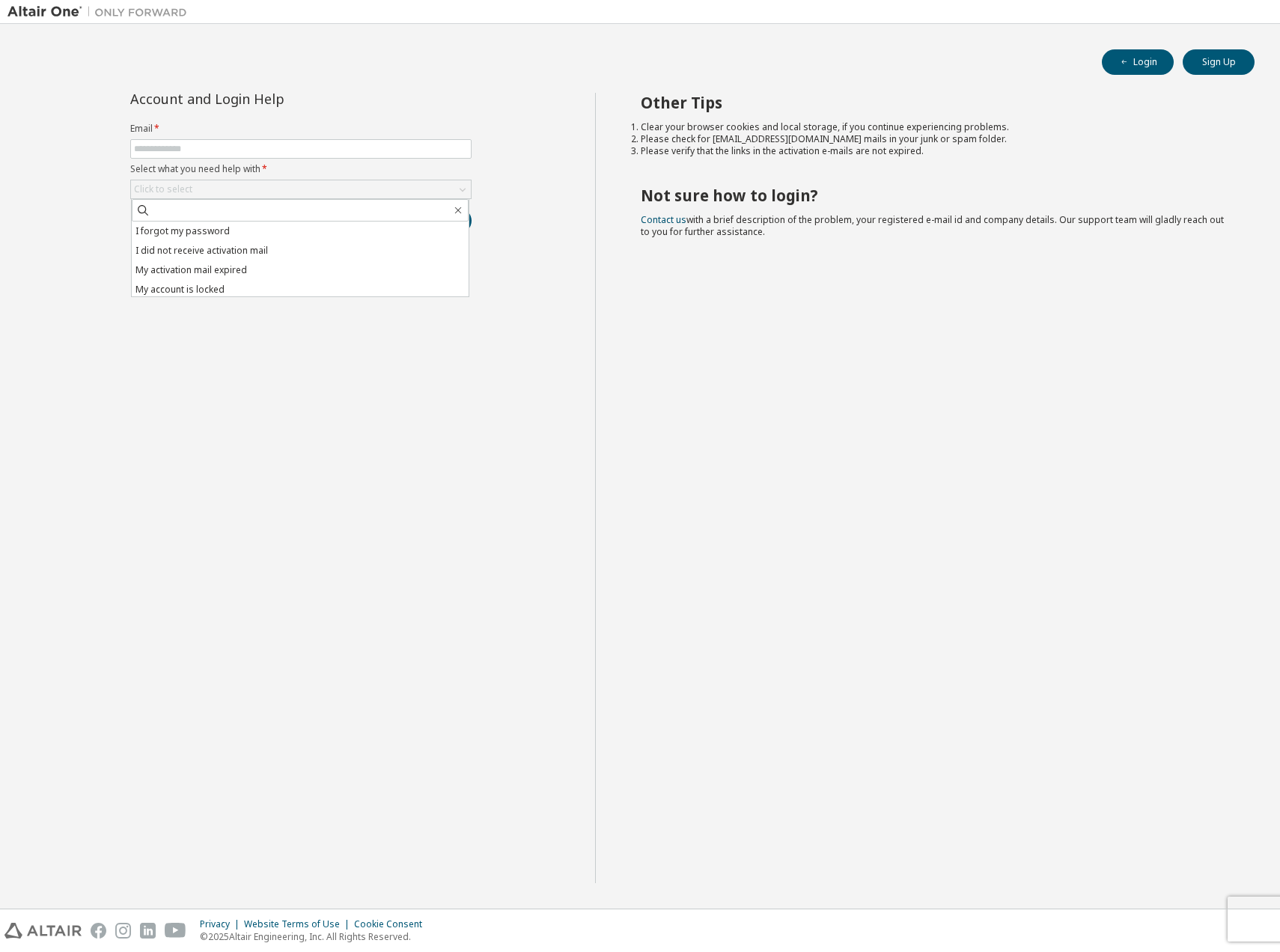
click at [430, 469] on div "Account and Login Help Email * Select what you need help with * Click to select…" at bounding box center [302, 488] width 588 height 791
